Goal: Information Seeking & Learning: Learn about a topic

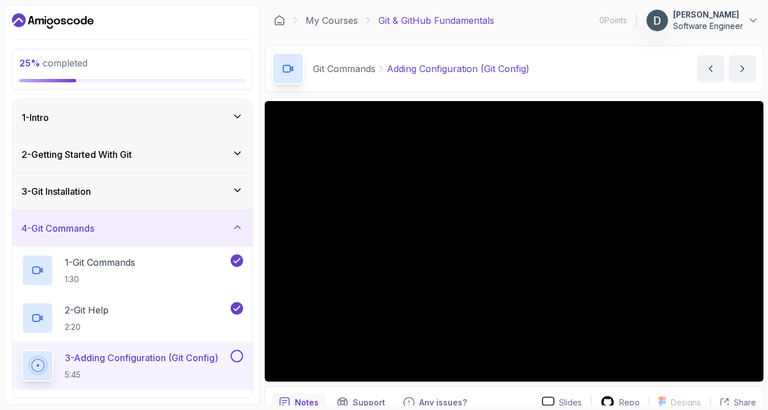
scroll to position [241, 0]
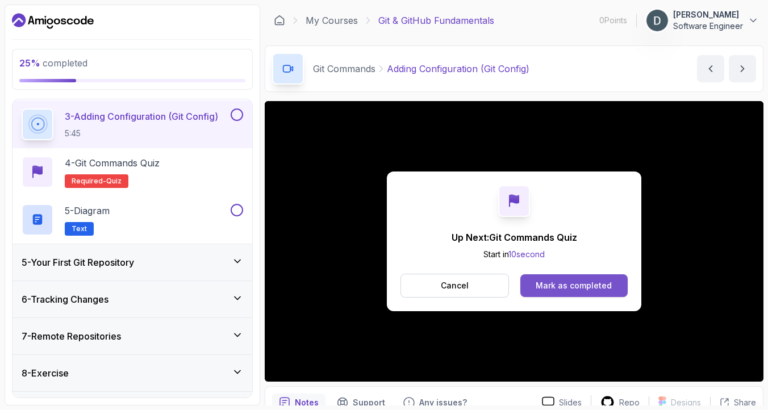
click at [574, 286] on div "Mark as completed" at bounding box center [573, 285] width 76 height 11
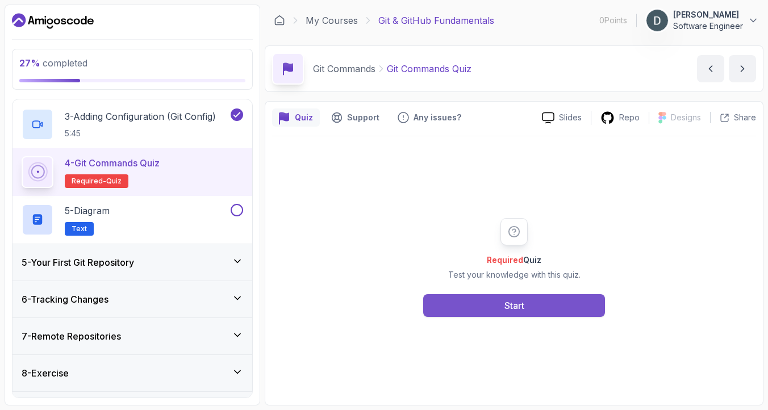
click at [498, 307] on button "Start" at bounding box center [514, 305] width 182 height 23
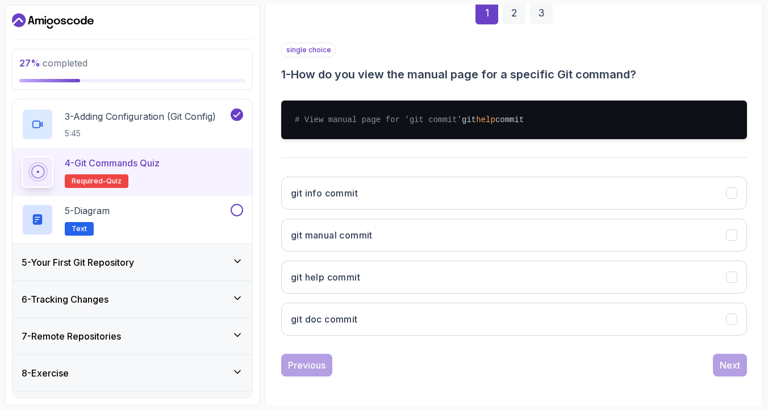
scroll to position [180, 0]
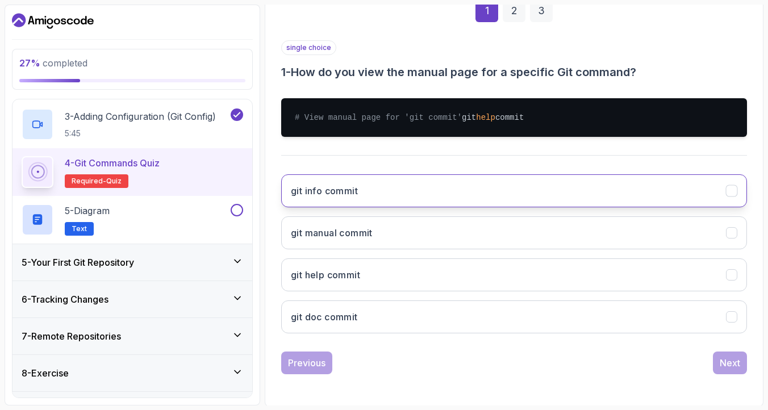
click at [342, 207] on button "git info commit" at bounding box center [514, 190] width 466 height 33
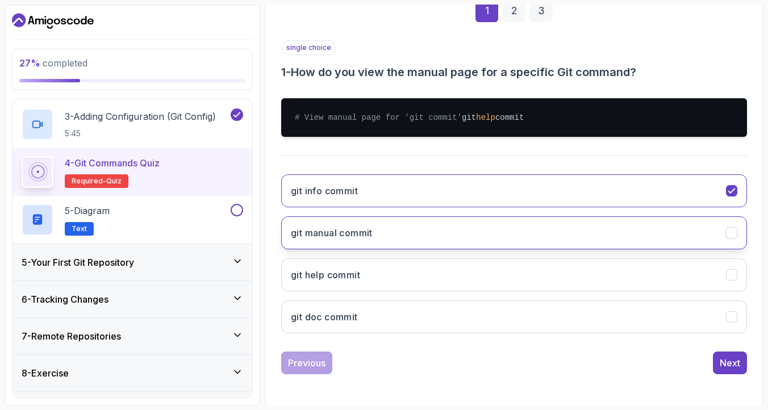
click at [345, 236] on button "git manual commit" at bounding box center [514, 232] width 466 height 33
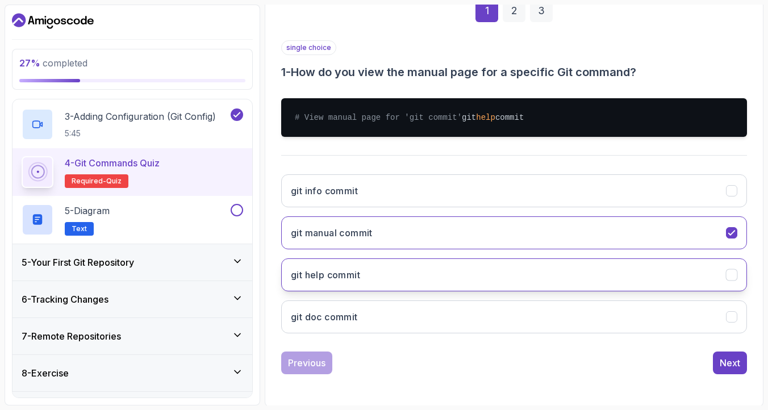
click at [354, 273] on button "git help commit" at bounding box center [514, 274] width 466 height 33
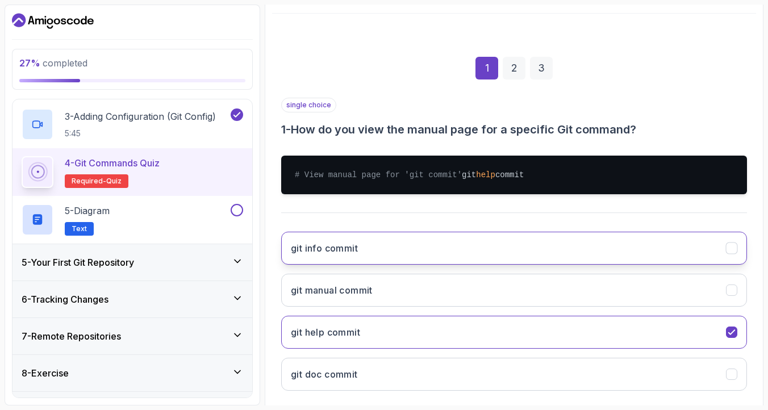
scroll to position [160, 0]
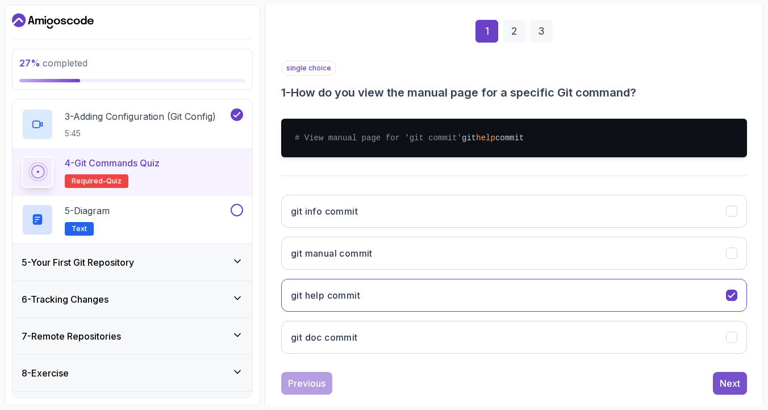
click at [715, 395] on button "Next" at bounding box center [730, 383] width 34 height 23
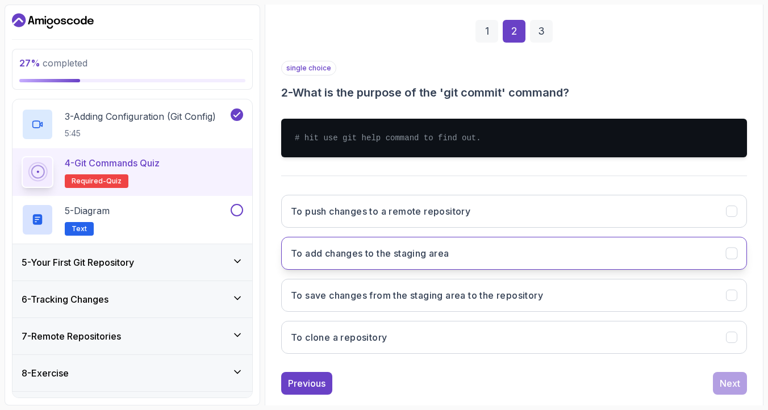
click at [407, 263] on button "To add changes to the staging area" at bounding box center [514, 253] width 466 height 33
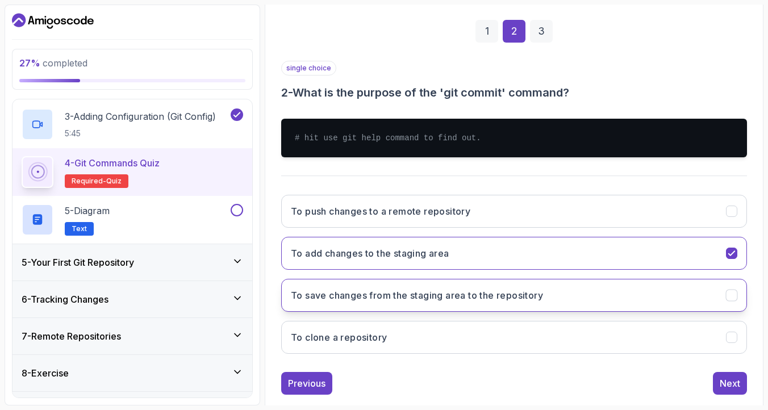
click at [420, 287] on button "To save changes from the staging area to the repository" at bounding box center [514, 295] width 466 height 33
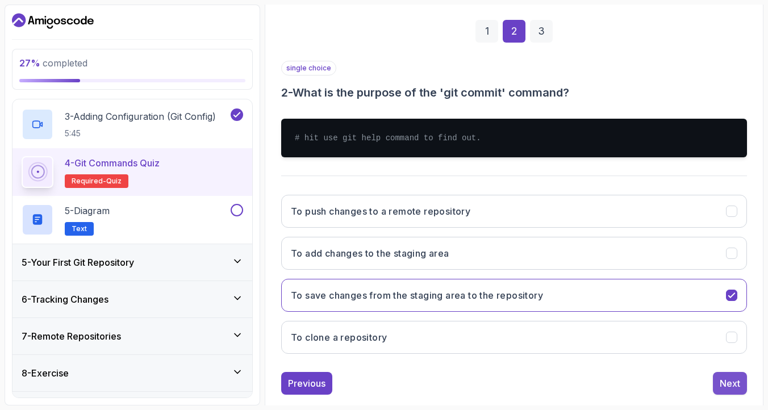
click at [746, 388] on button "Next" at bounding box center [730, 383] width 34 height 23
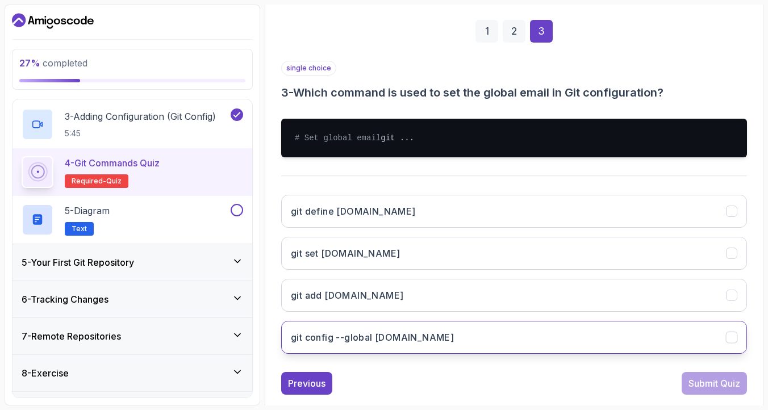
click at [422, 337] on button "git config --global [DOMAIN_NAME]" at bounding box center [514, 337] width 466 height 33
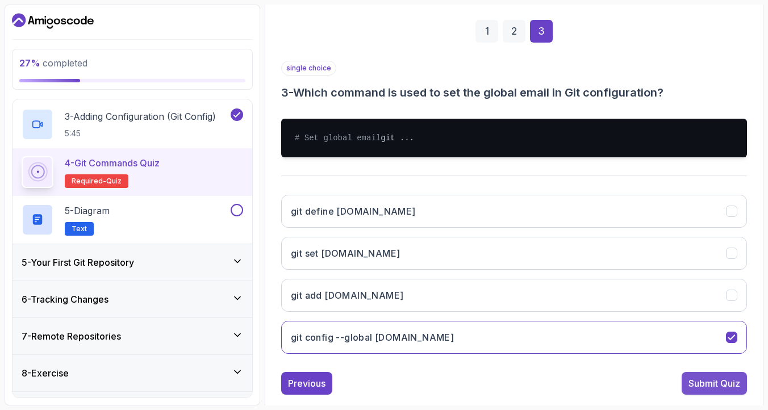
click at [705, 390] on div "Submit Quiz" at bounding box center [714, 383] width 52 height 14
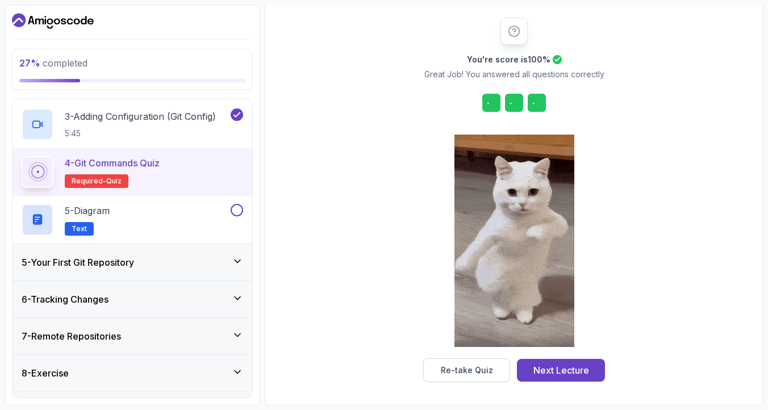
scroll to position [135, 0]
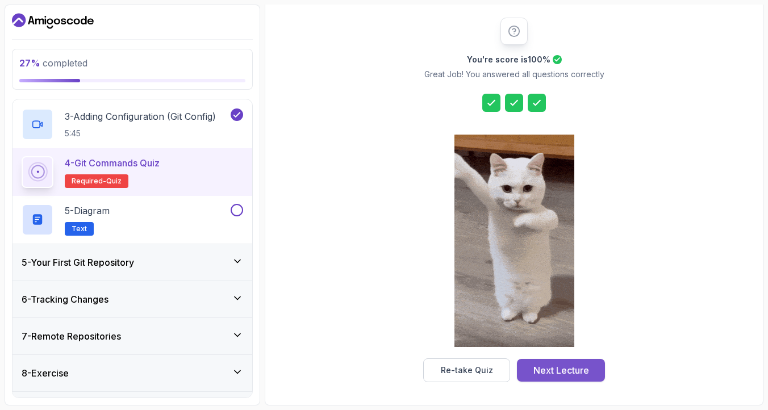
click at [544, 368] on div "Next Lecture" at bounding box center [561, 370] width 56 height 14
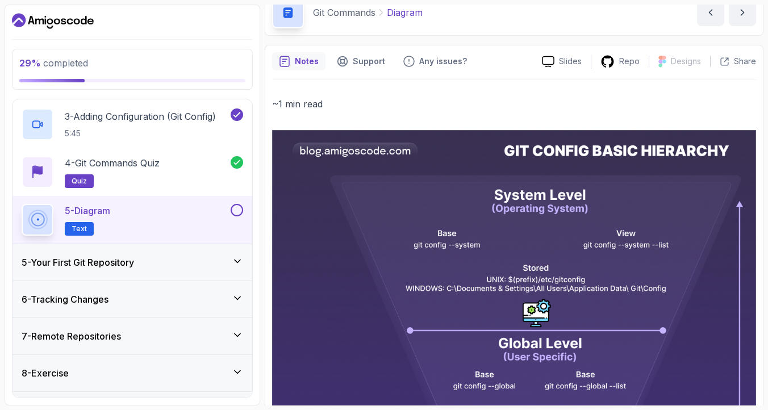
scroll to position [66, 0]
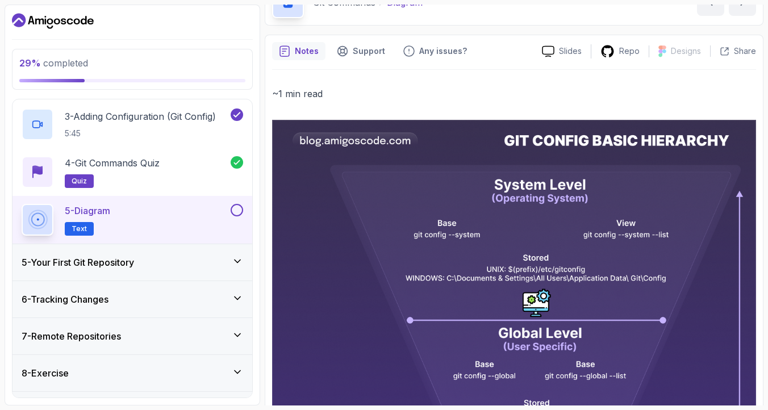
click at [234, 208] on button at bounding box center [237, 210] width 12 height 12
click at [237, 264] on icon at bounding box center [237, 260] width 11 height 11
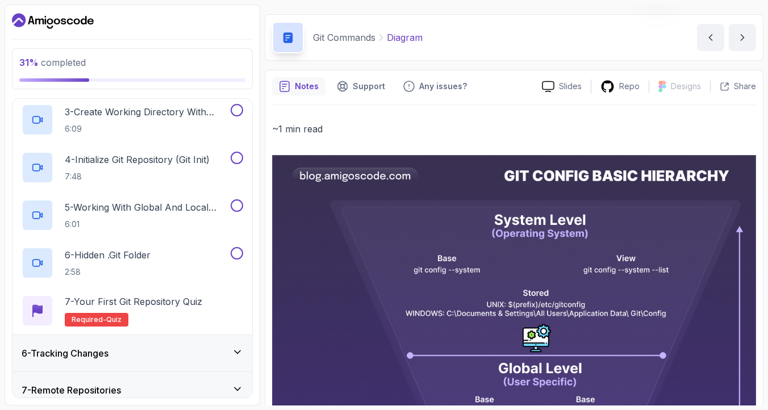
scroll to position [7, 0]
